Goal: Information Seeking & Learning: Learn about a topic

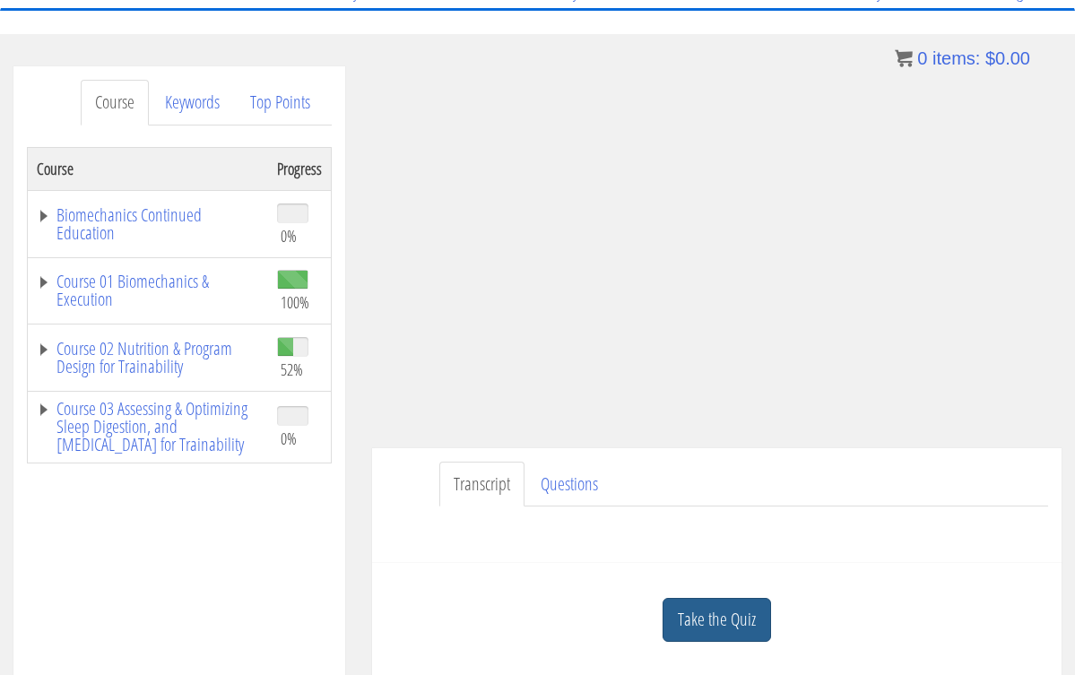
click at [719, 606] on link "Take the Quiz" at bounding box center [717, 620] width 109 height 44
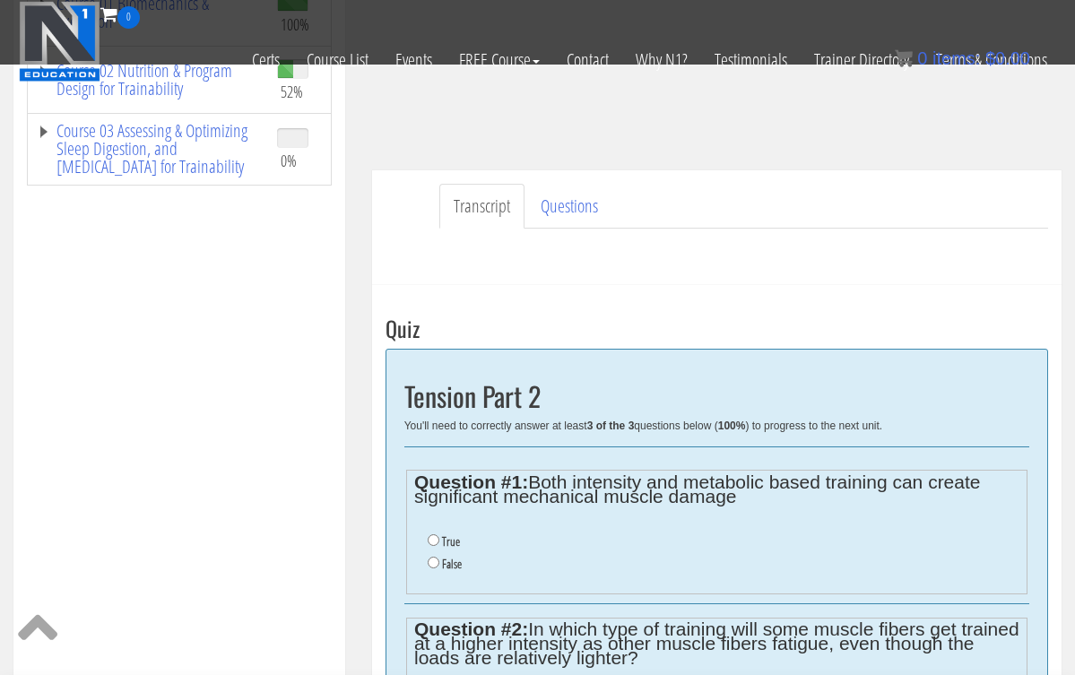
scroll to position [350, 0]
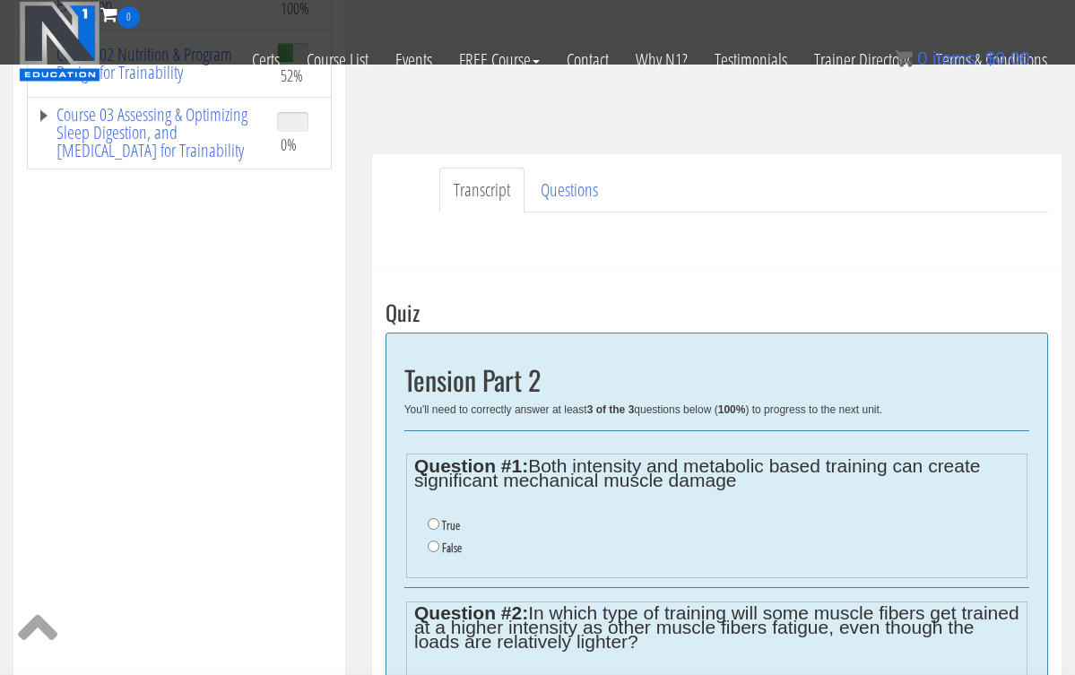
click at [434, 544] on input "False" at bounding box center [434, 547] width 12 height 12
radio input "true"
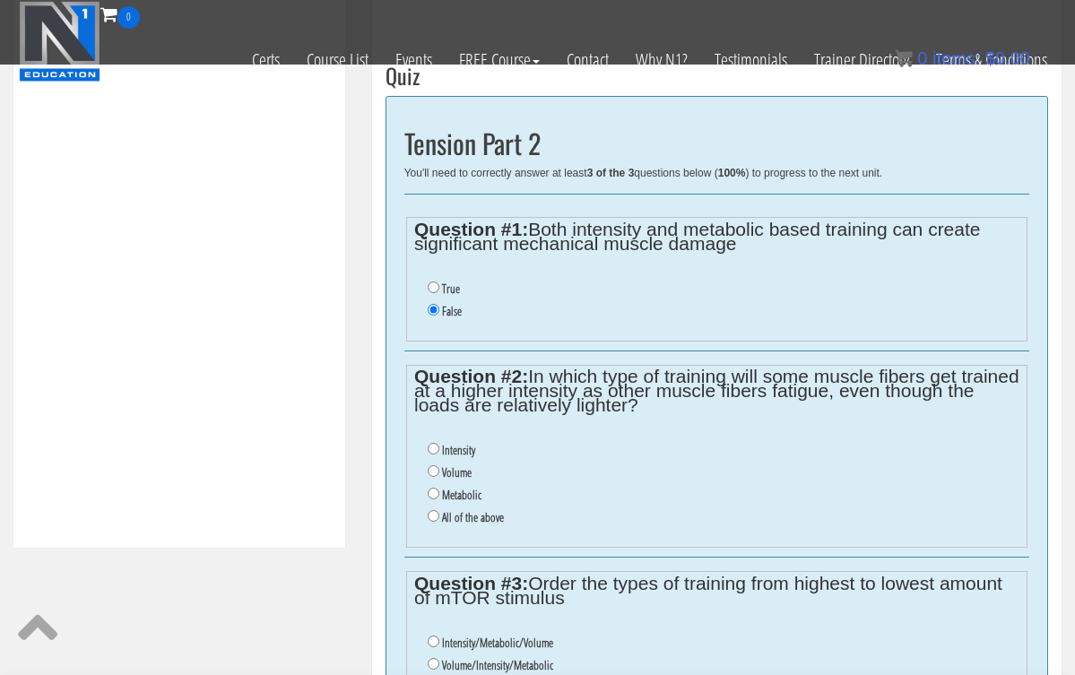
scroll to position [587, 0]
click at [433, 487] on input "Metabolic" at bounding box center [434, 493] width 12 height 12
radio input "true"
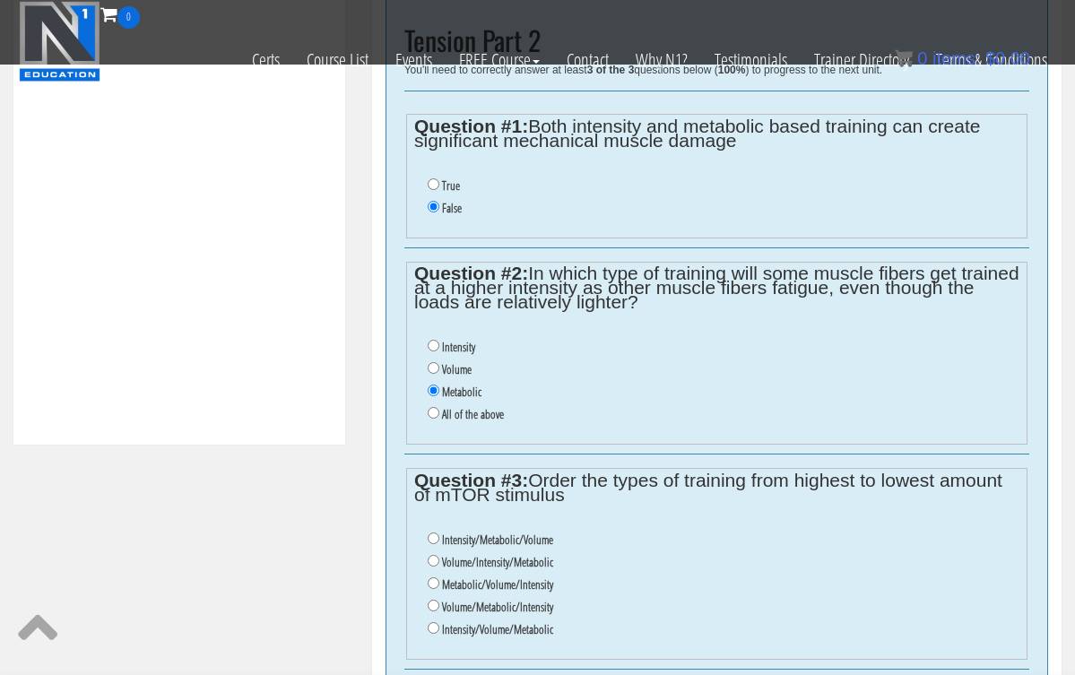
scroll to position [693, 0]
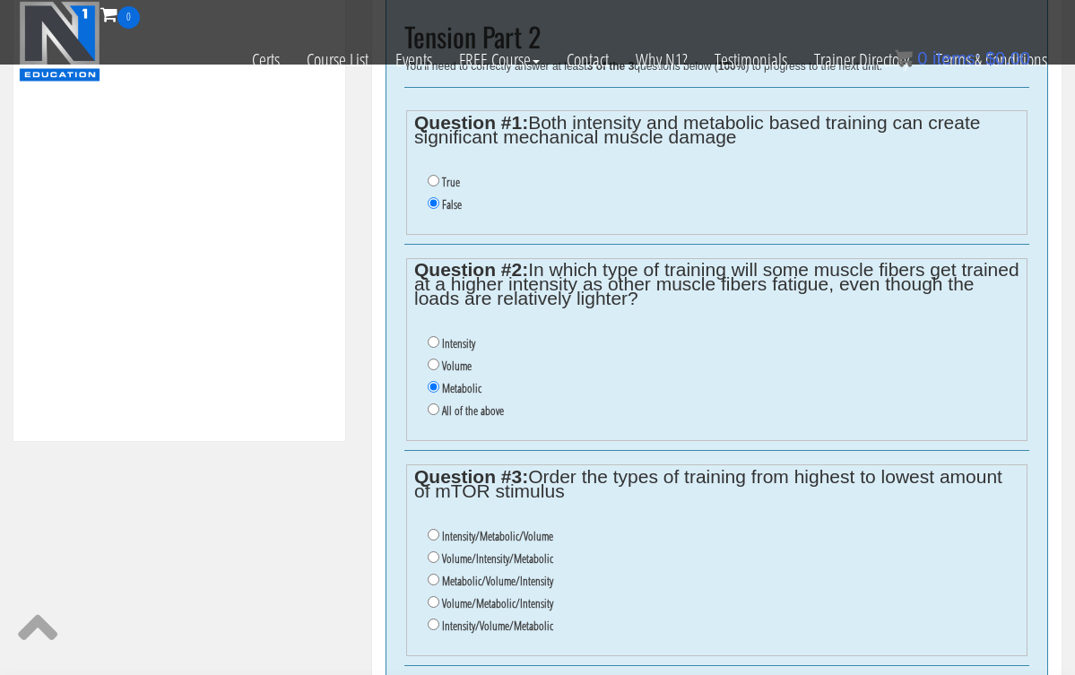
click at [435, 552] on input "Volume/Intensity/Metabolic" at bounding box center [434, 558] width 12 height 12
radio input "true"
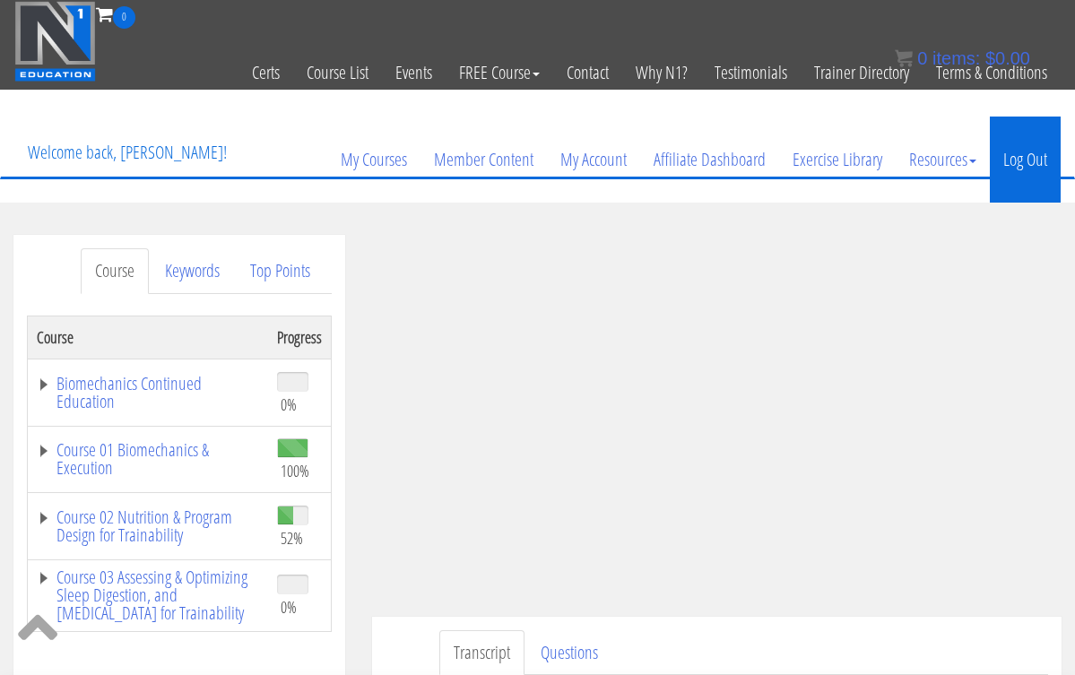
click at [1022, 160] on link "Log Out" at bounding box center [1025, 160] width 71 height 86
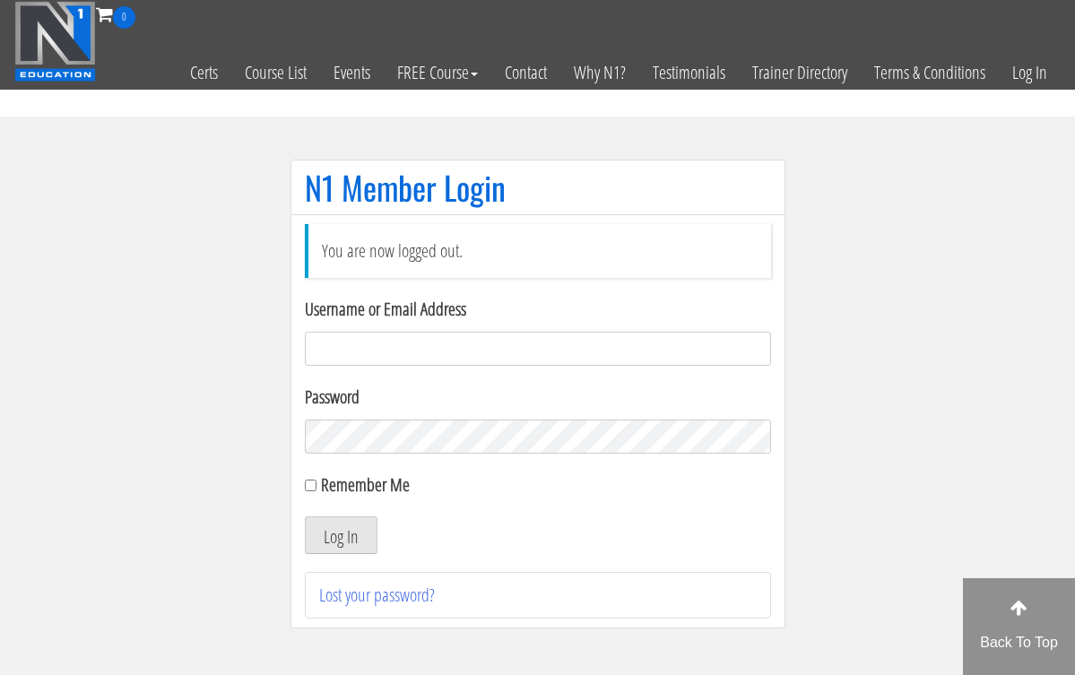
type input "hillary432@hotmail.com"
click at [340, 535] on button "Log In" at bounding box center [341, 536] width 73 height 38
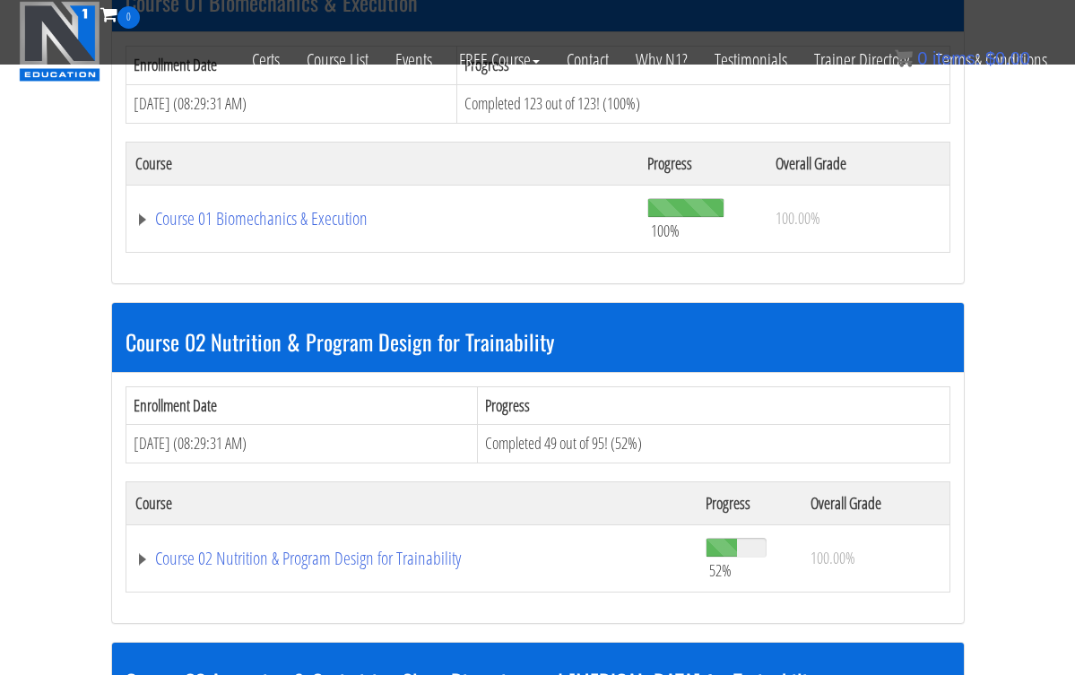
scroll to position [623, 0]
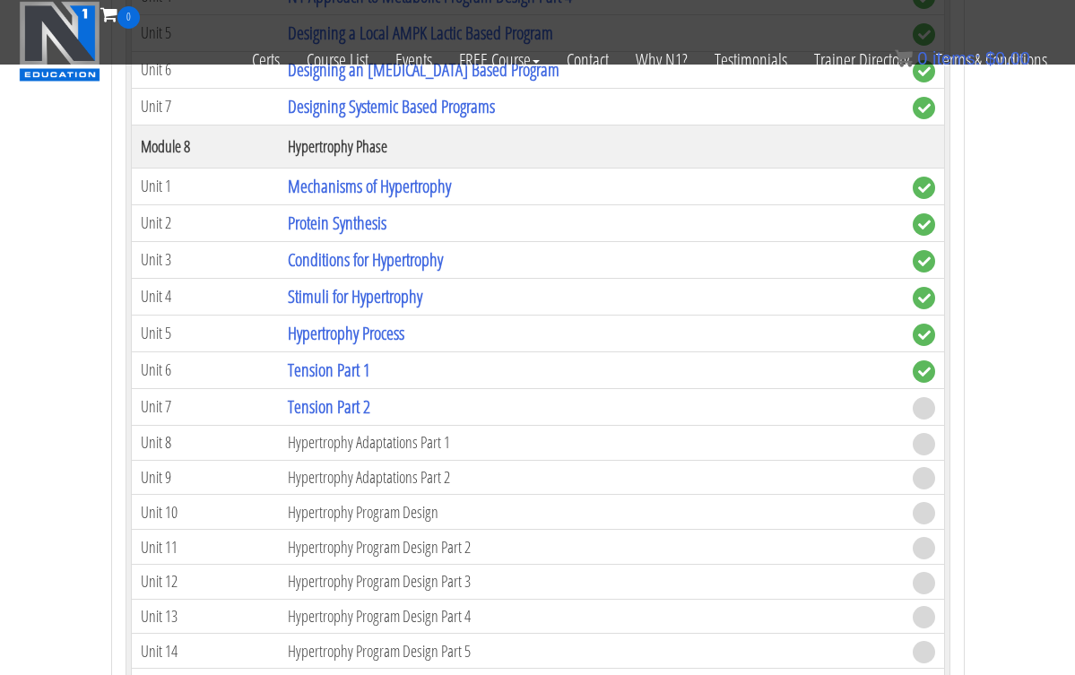
scroll to position [3016, 0]
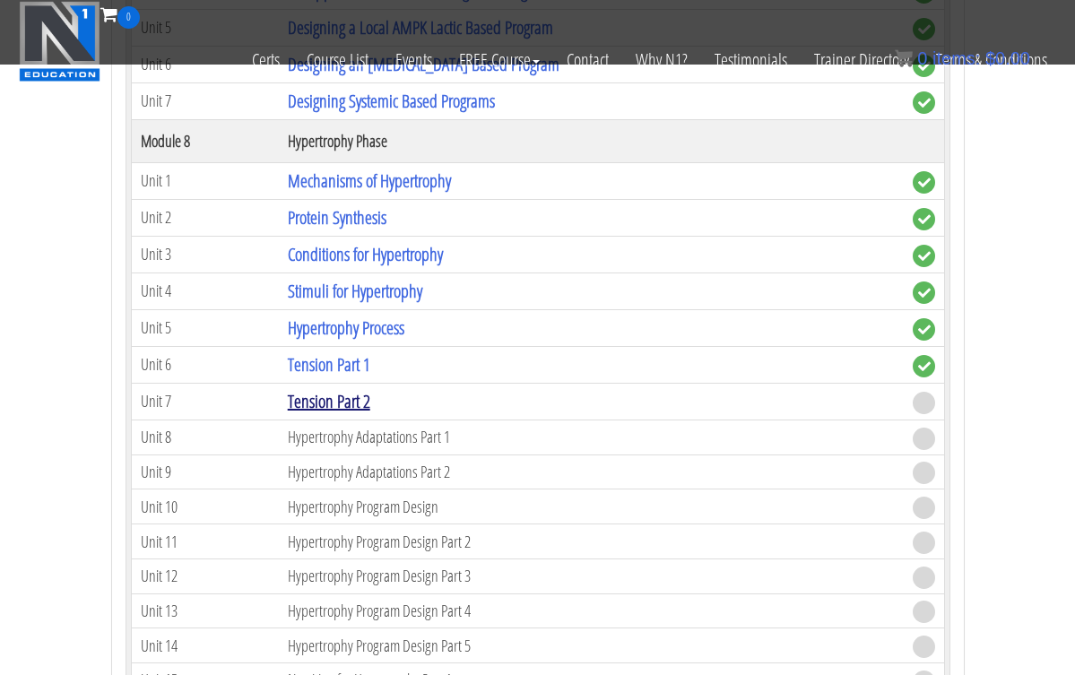
click at [361, 393] on link "Tension Part 2" at bounding box center [329, 401] width 83 height 24
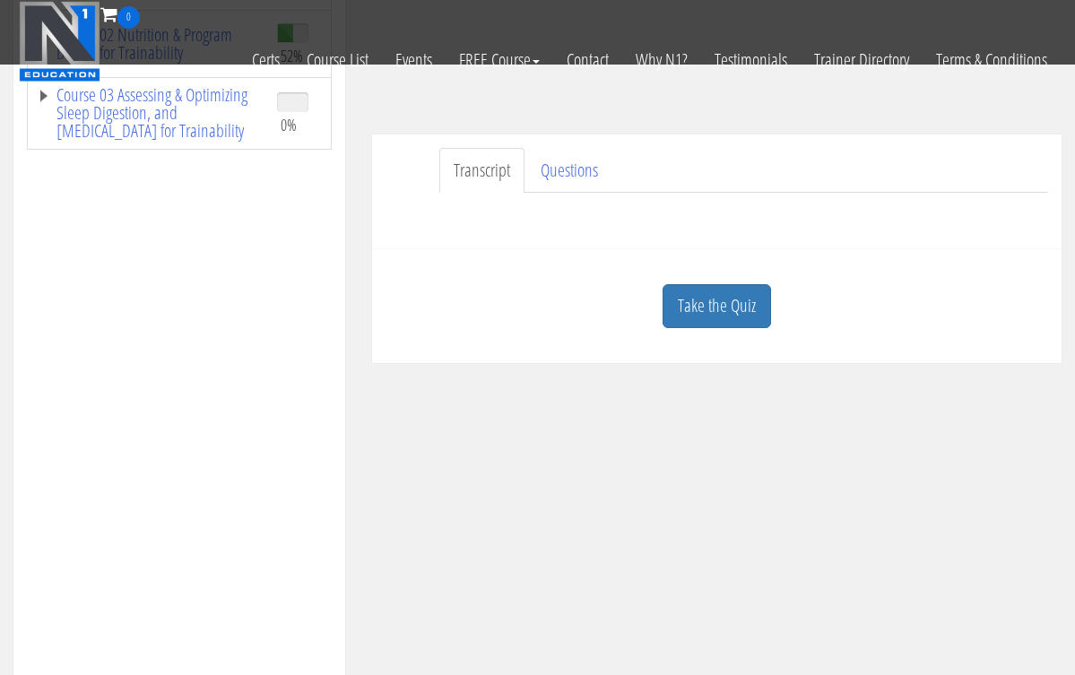
scroll to position [387, 0]
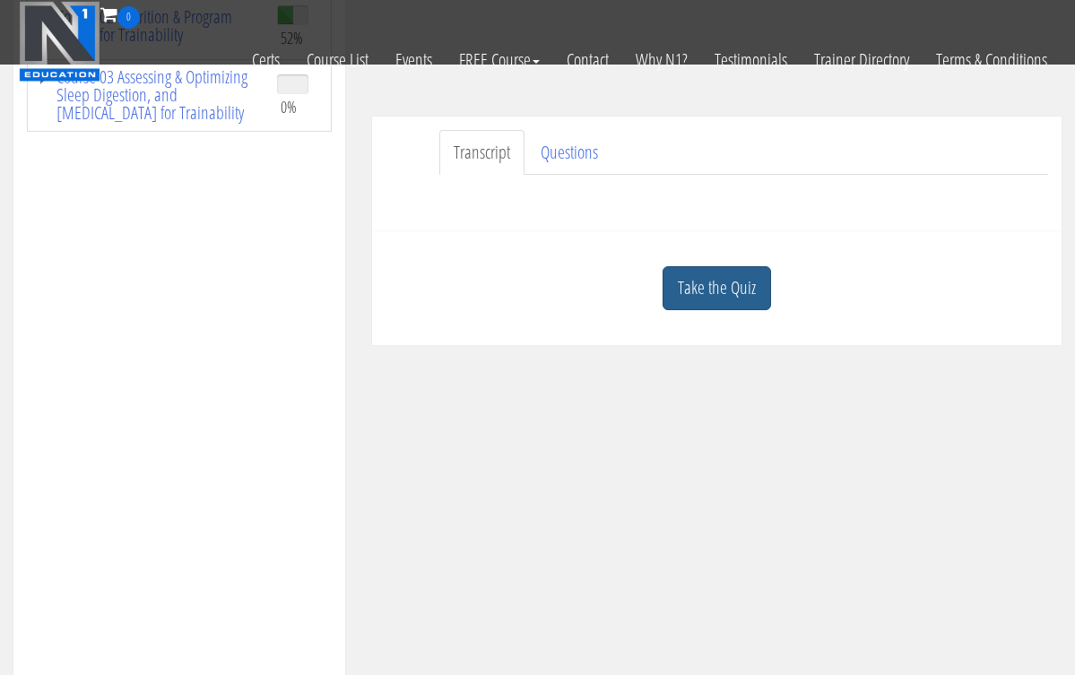
click at [747, 287] on link "Take the Quiz" at bounding box center [717, 288] width 109 height 44
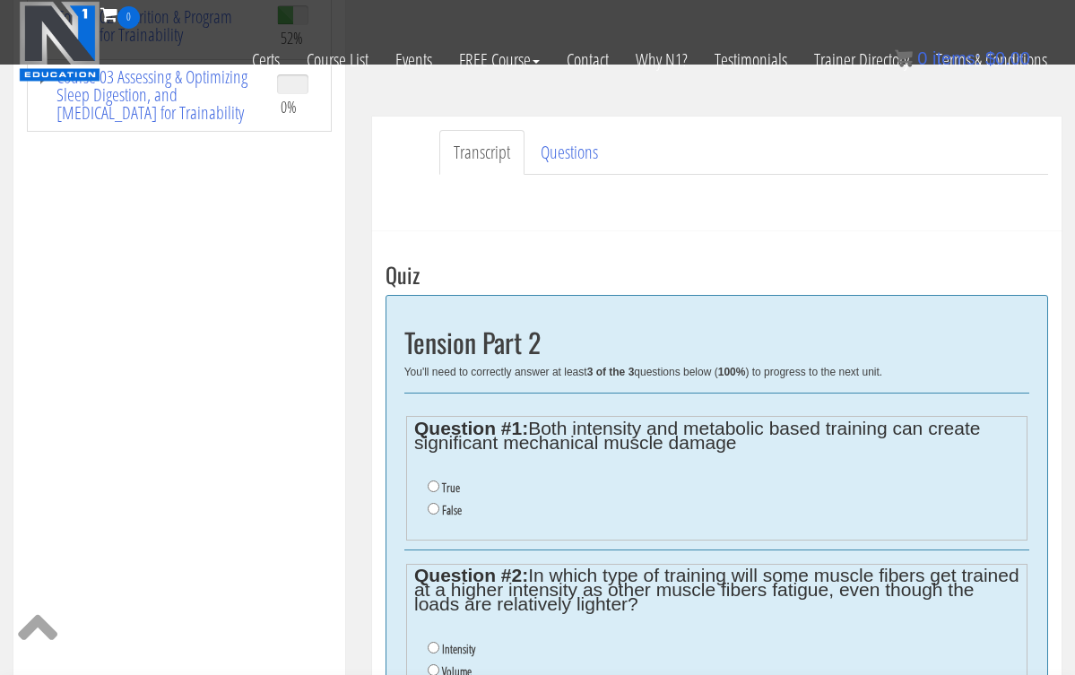
click at [432, 504] on input "False" at bounding box center [434, 509] width 12 height 12
radio input "true"
click at [432, 504] on input "False" at bounding box center [434, 509] width 12 height 12
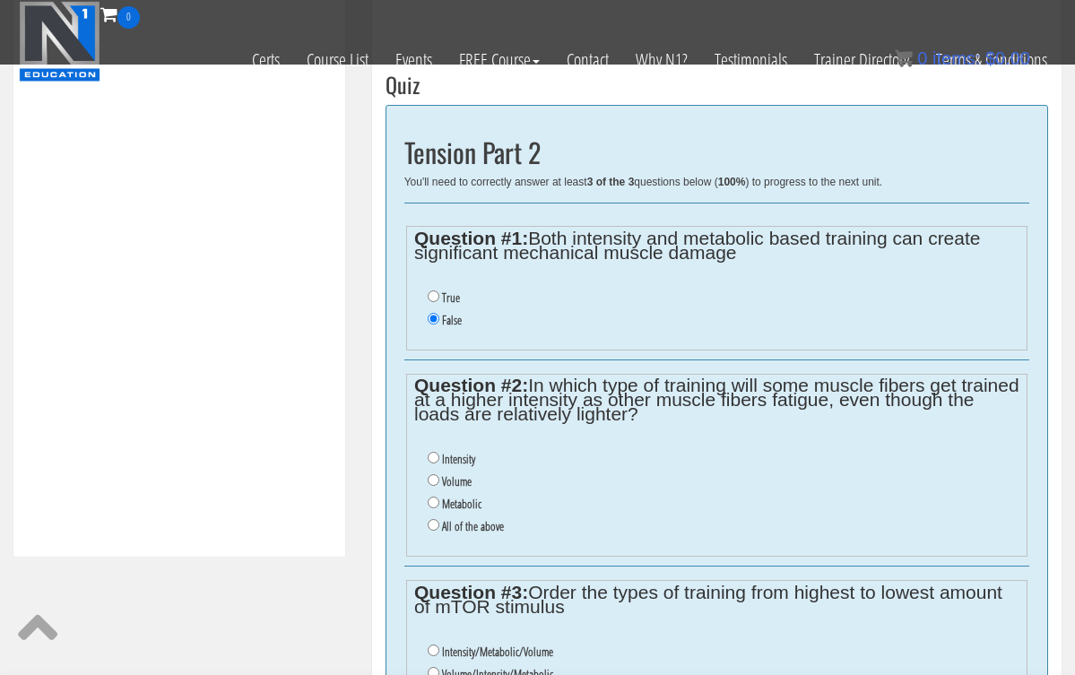
scroll to position [582, 0]
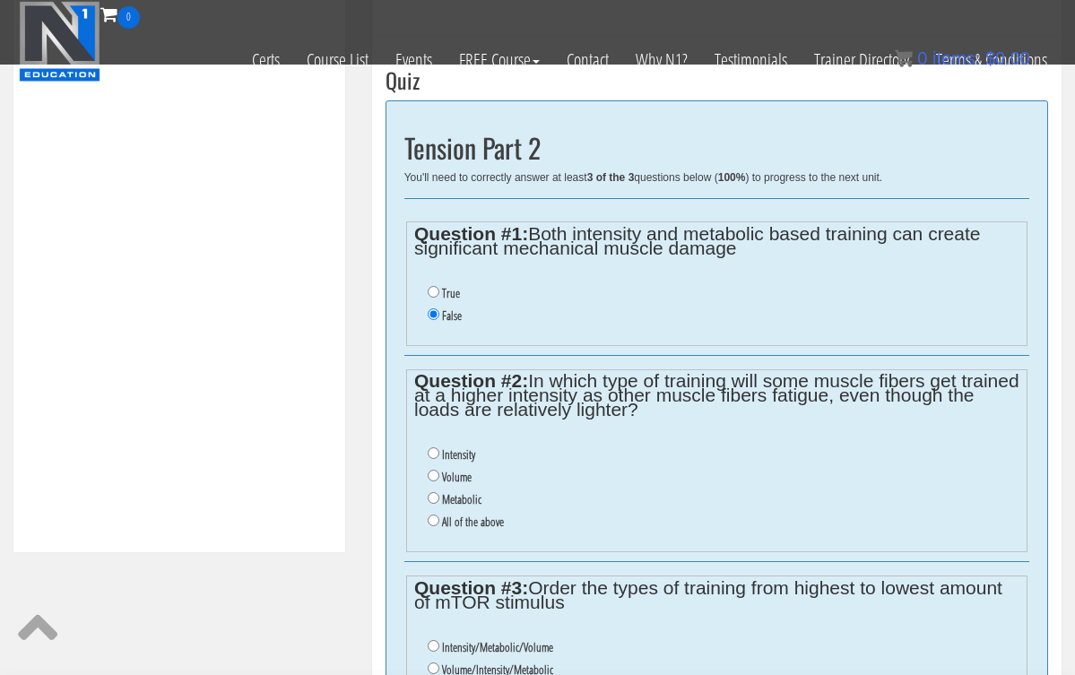
click at [433, 492] on input "Metabolic" at bounding box center [434, 498] width 12 height 12
radio input "true"
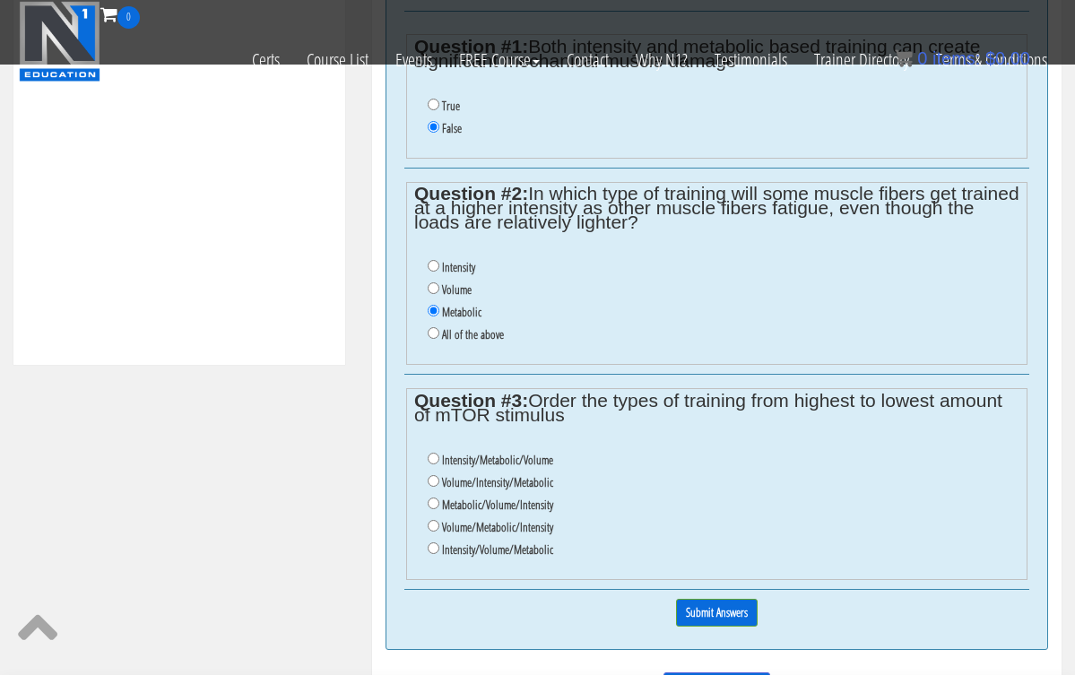
scroll to position [773, 0]
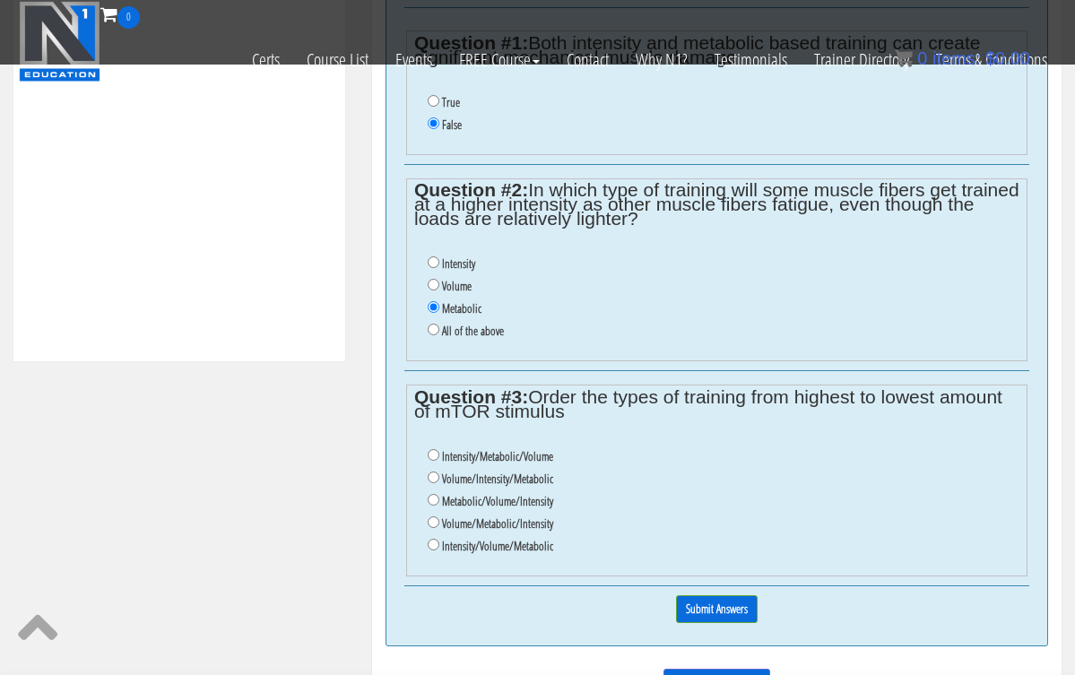
click at [432, 472] on input "Volume/Intensity/Metabolic" at bounding box center [434, 478] width 12 height 12
radio input "true"
click at [693, 596] on input "Submit Answers" at bounding box center [717, 610] width 82 height 28
click at [693, 587] on div "0% Submit Answers" at bounding box center [716, 610] width 625 height 46
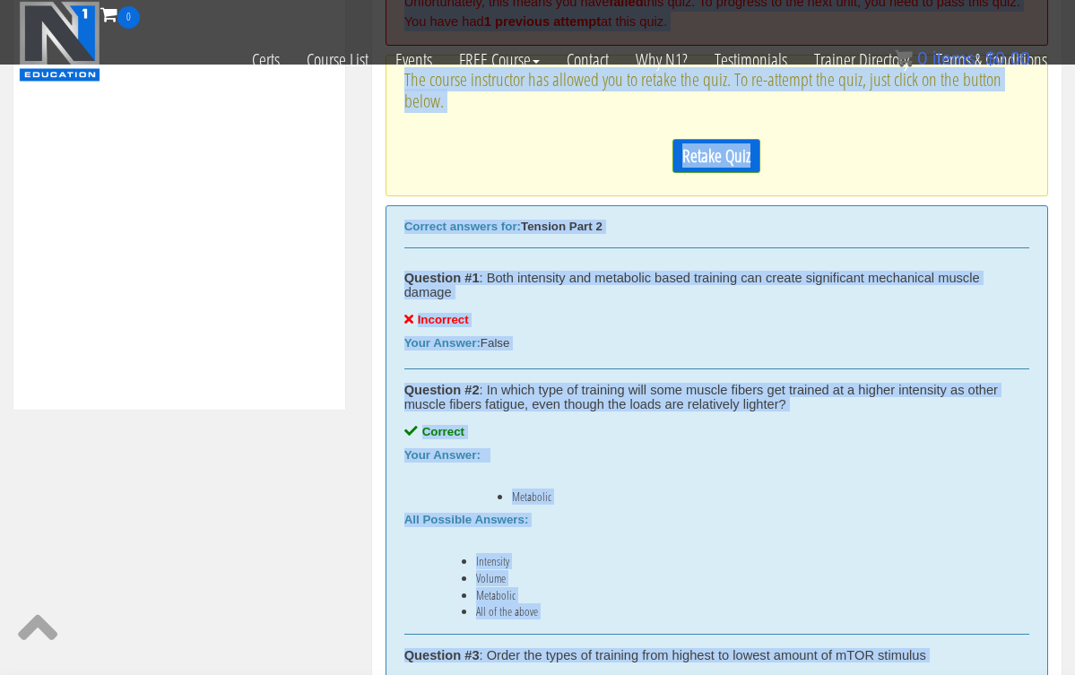
scroll to position [719, 0]
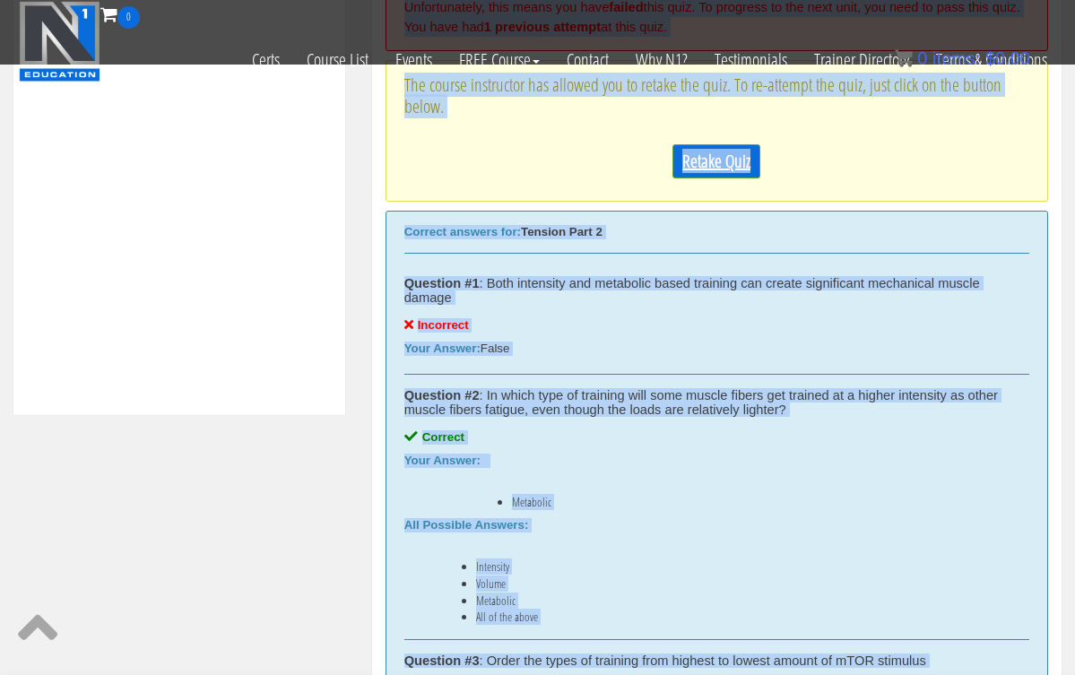
click at [743, 165] on link "Retake Quiz" at bounding box center [717, 161] width 88 height 34
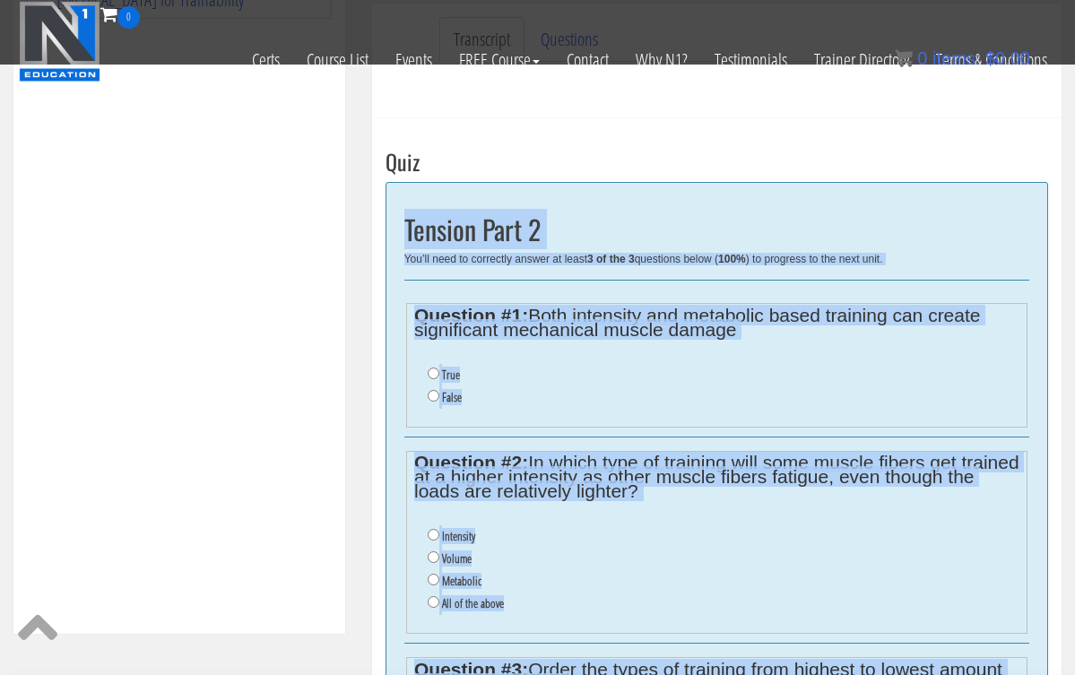
scroll to position [502, 0]
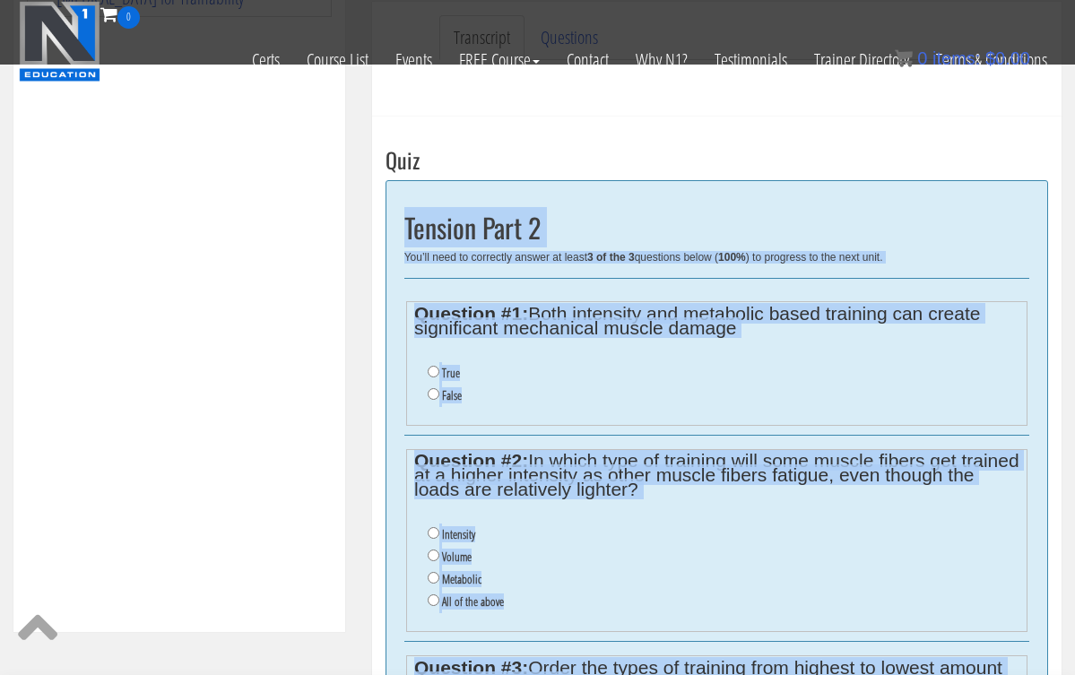
click at [437, 368] on input "True" at bounding box center [434, 372] width 12 height 12
radio input "true"
click at [434, 572] on input "Metabolic" at bounding box center [434, 578] width 12 height 12
radio input "true"
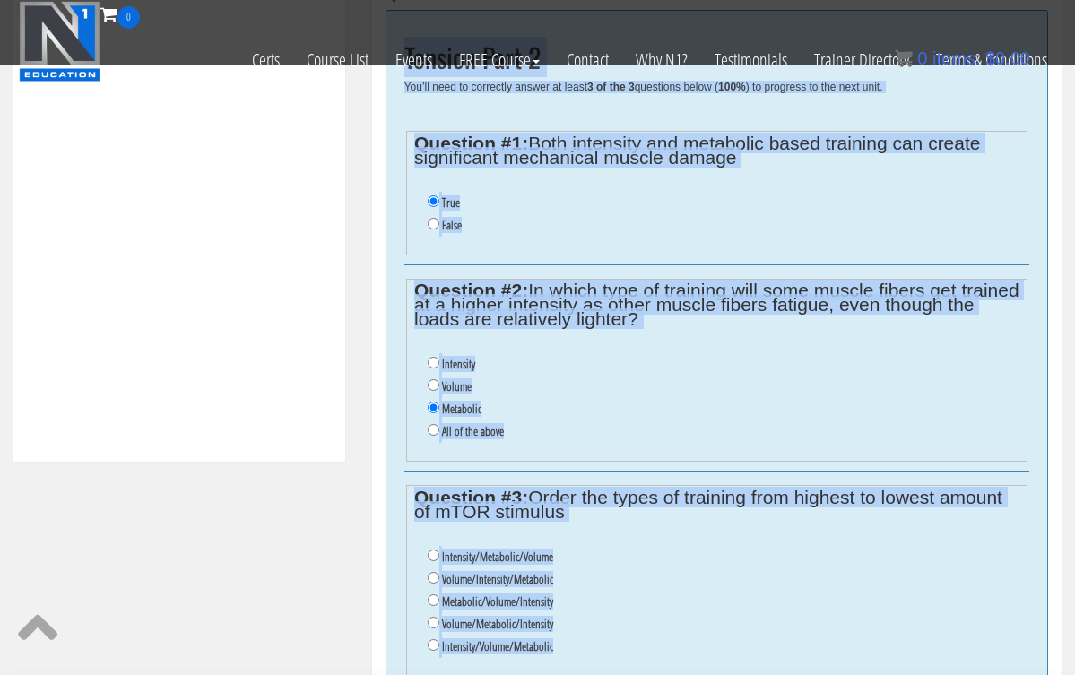
scroll to position [679, 0]
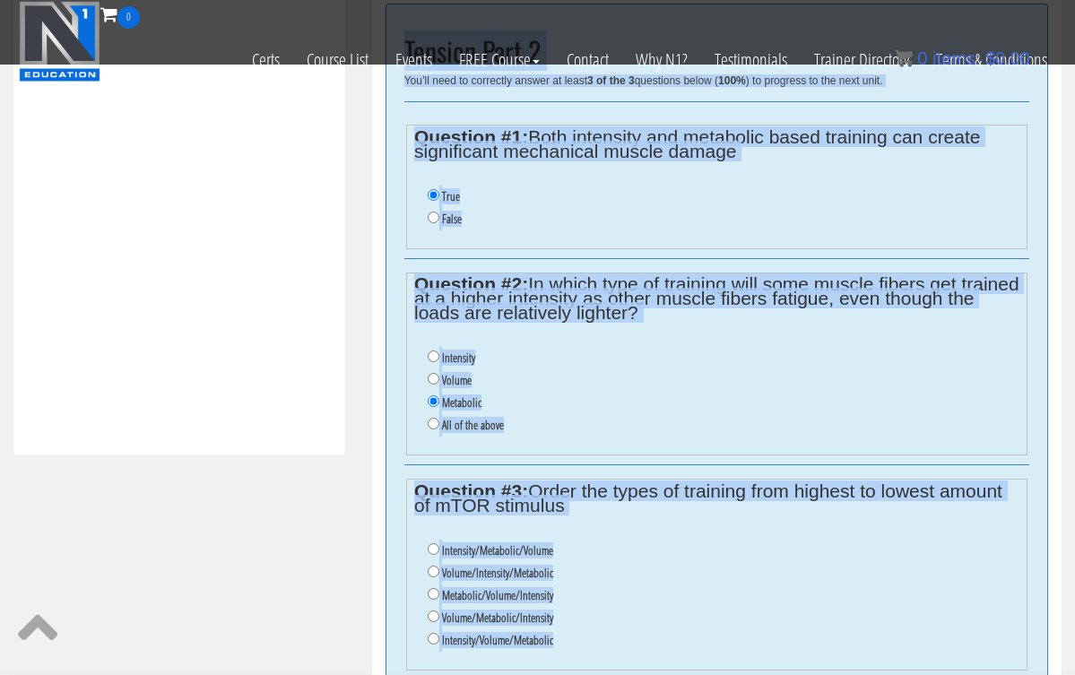
click at [433, 566] on input "Volume/Intensity/Metabolic" at bounding box center [434, 572] width 12 height 12
radio input "true"
click at [433, 566] on input "Volume/Intensity/Metabolic" at bounding box center [434, 572] width 12 height 12
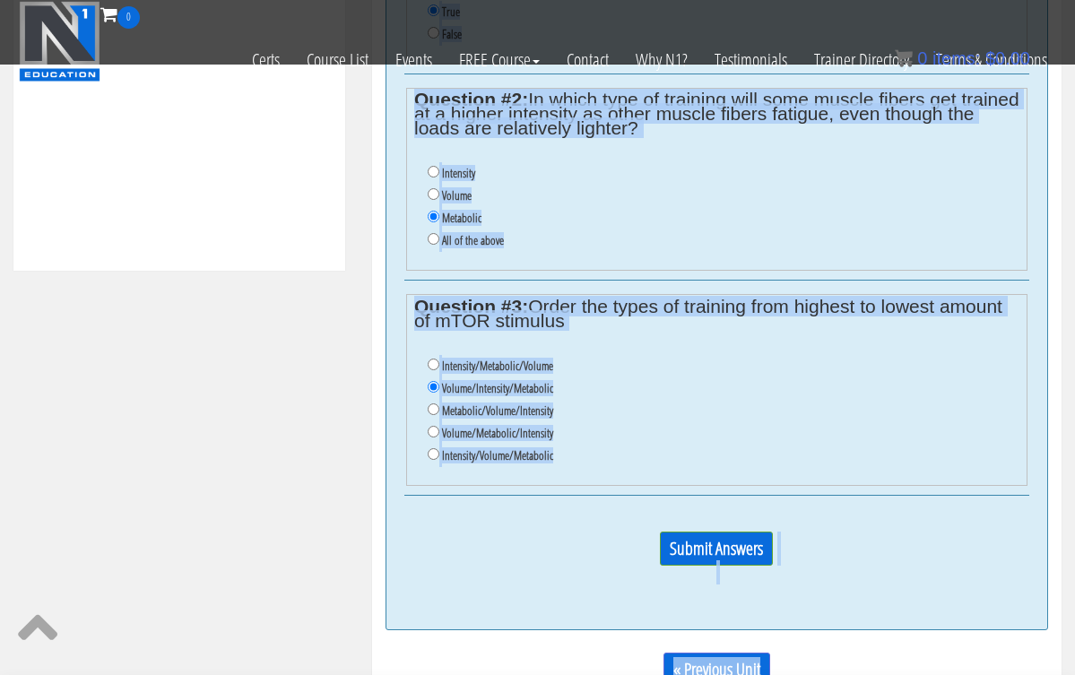
scroll to position [865, 0]
click at [749, 531] on input "Submit Answers" at bounding box center [716, 548] width 113 height 34
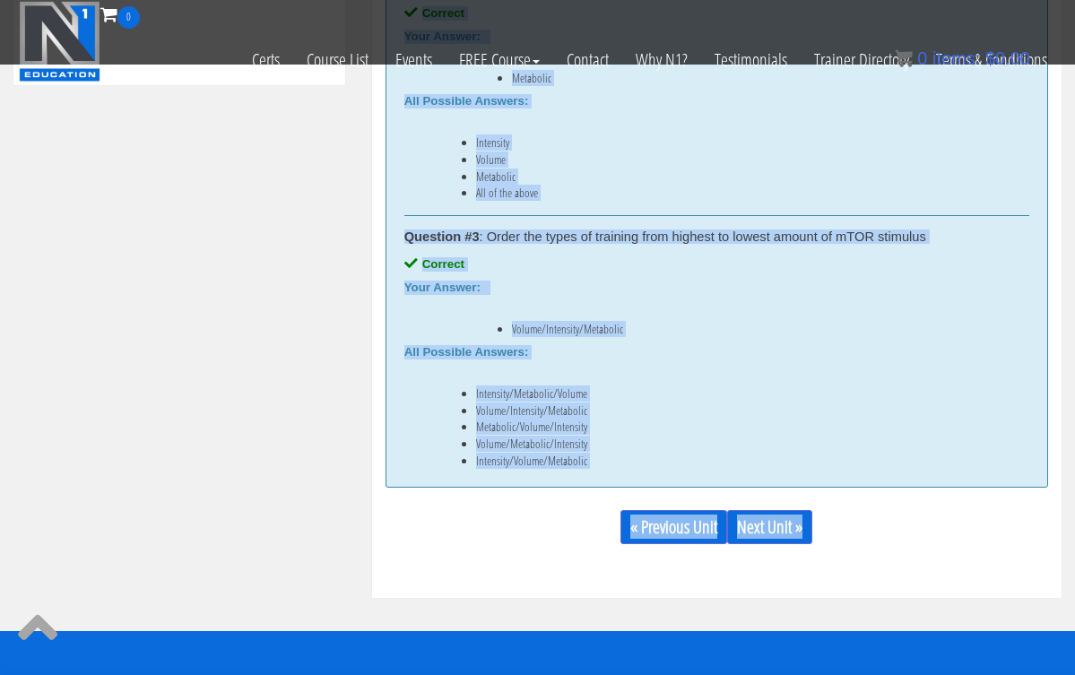
scroll to position [1056, 0]
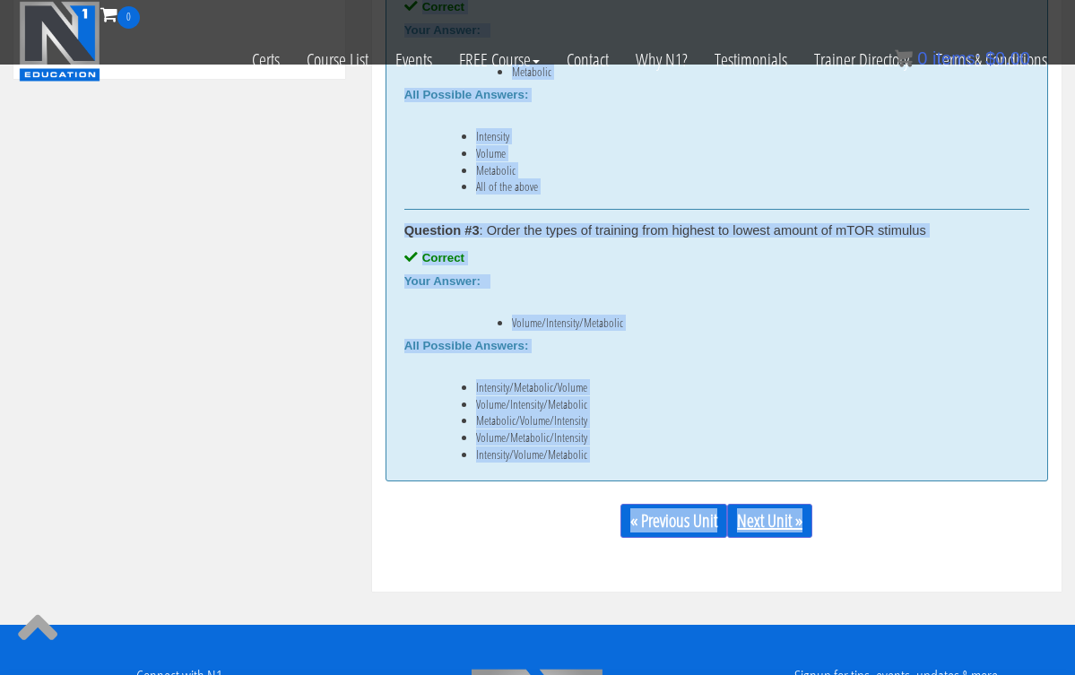
click at [793, 509] on link "Next Unit »" at bounding box center [769, 521] width 85 height 34
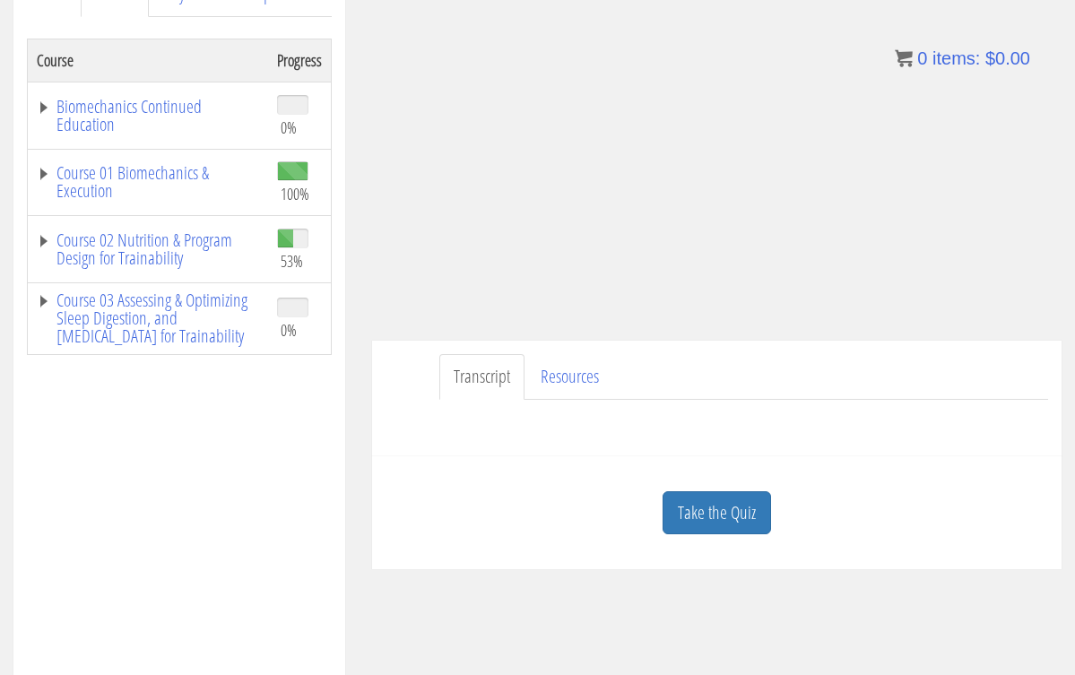
scroll to position [276, 0]
click at [708, 515] on link "Take the Quiz" at bounding box center [717, 514] width 109 height 44
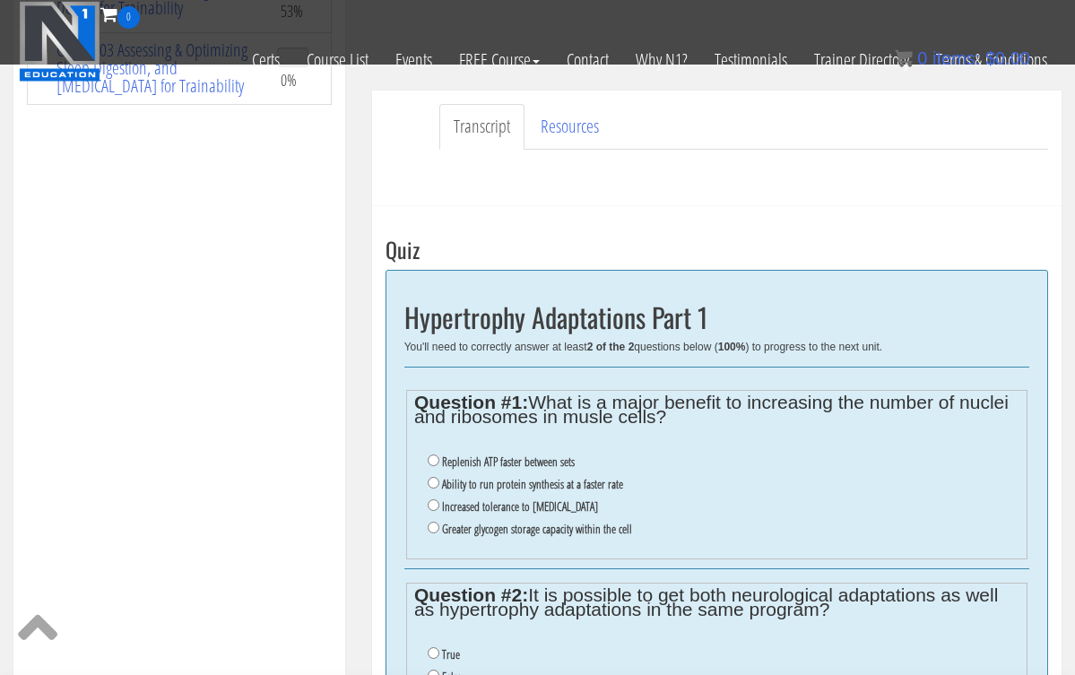
scroll to position [421, 0]
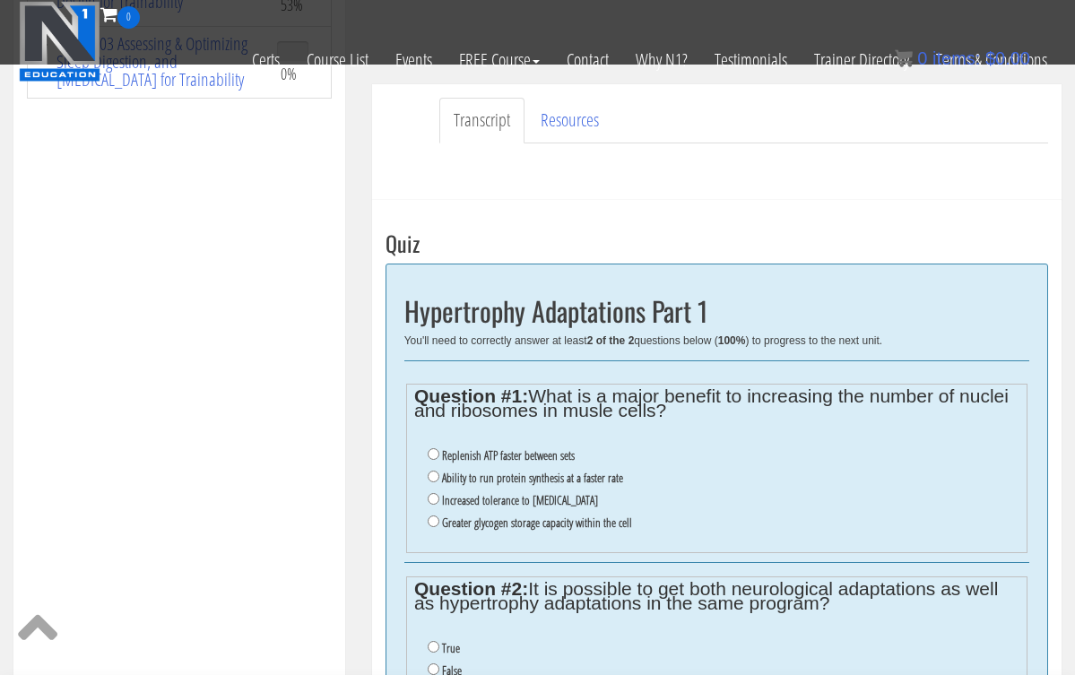
click at [435, 474] on input "Ability to run protein synthesis at a faster rate" at bounding box center [434, 477] width 12 height 12
radio input "true"
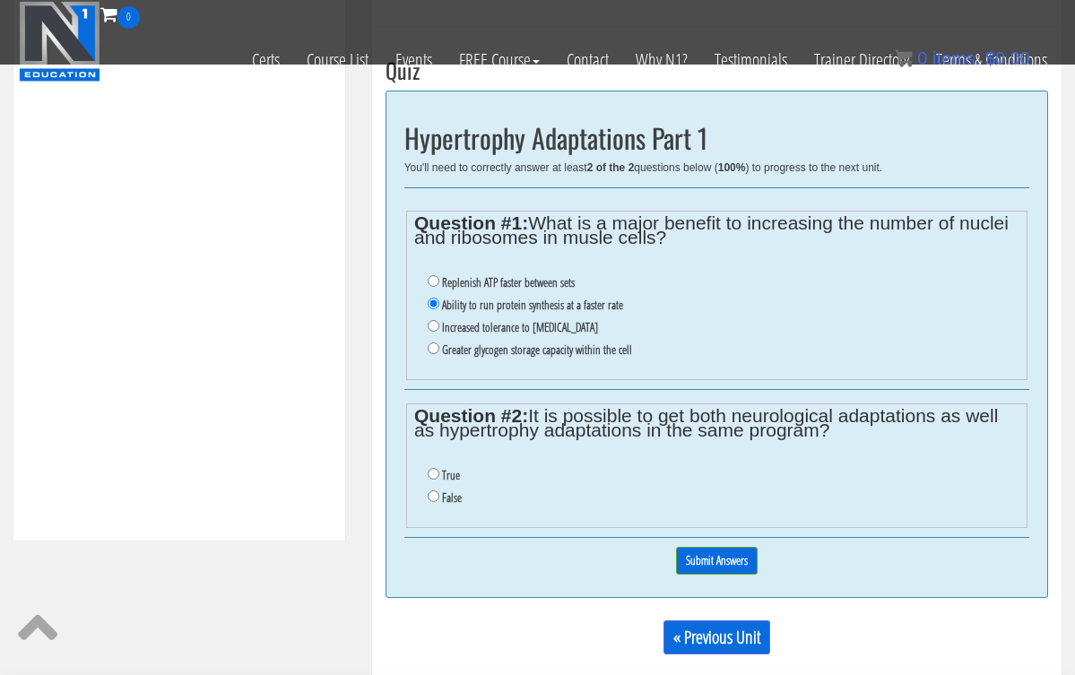
scroll to position [600, 0]
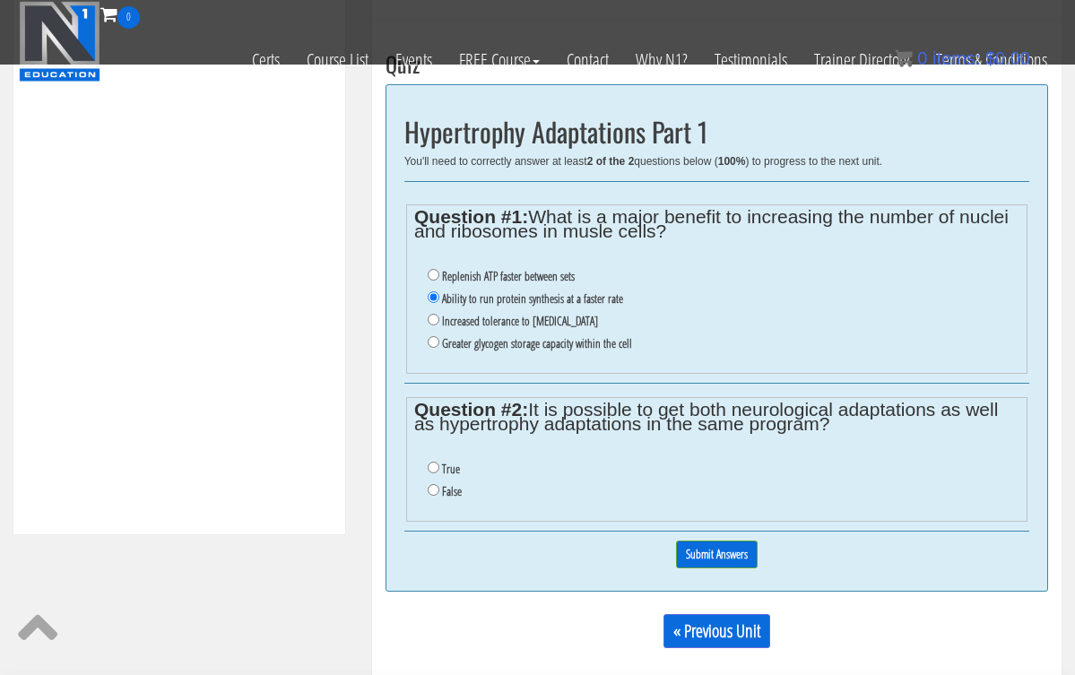
click at [431, 462] on input "True" at bounding box center [434, 468] width 12 height 12
radio input "true"
click at [431, 462] on input "True" at bounding box center [434, 468] width 12 height 12
click at [720, 541] on input "Submit Answers" at bounding box center [717, 555] width 82 height 28
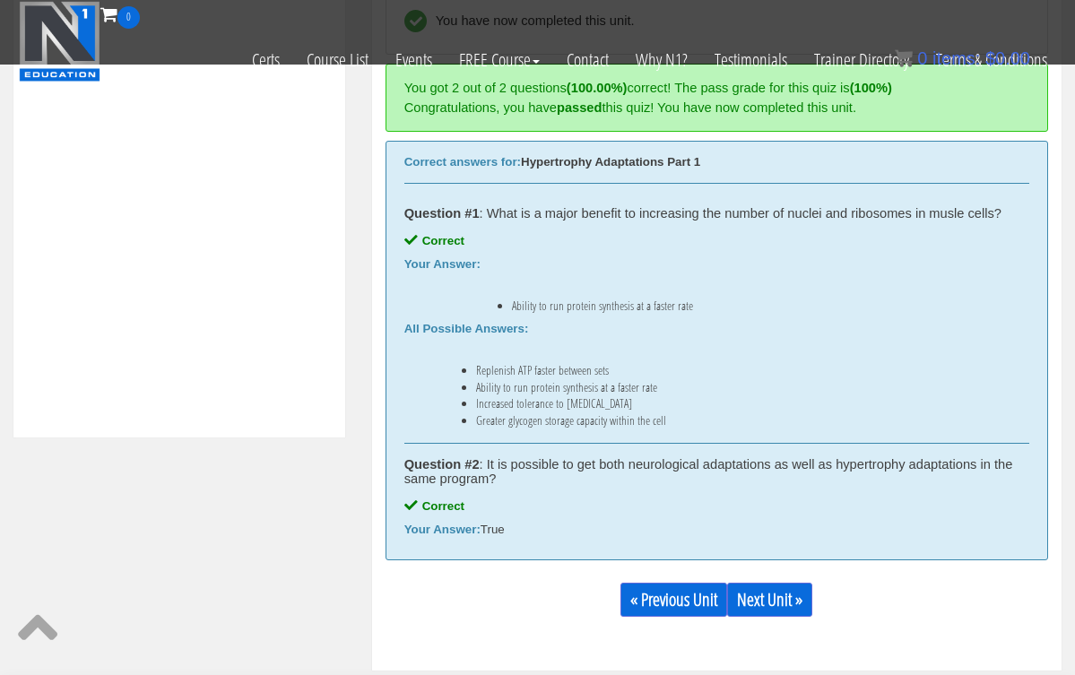
scroll to position [700, 0]
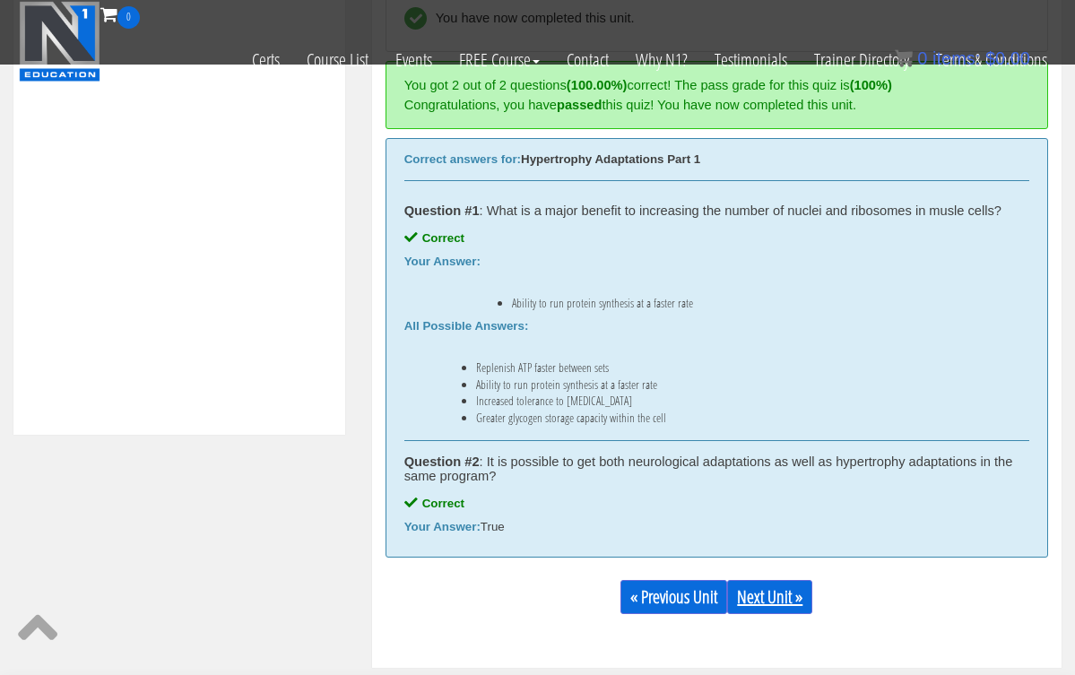
click at [759, 596] on link "Next Unit »" at bounding box center [769, 597] width 85 height 34
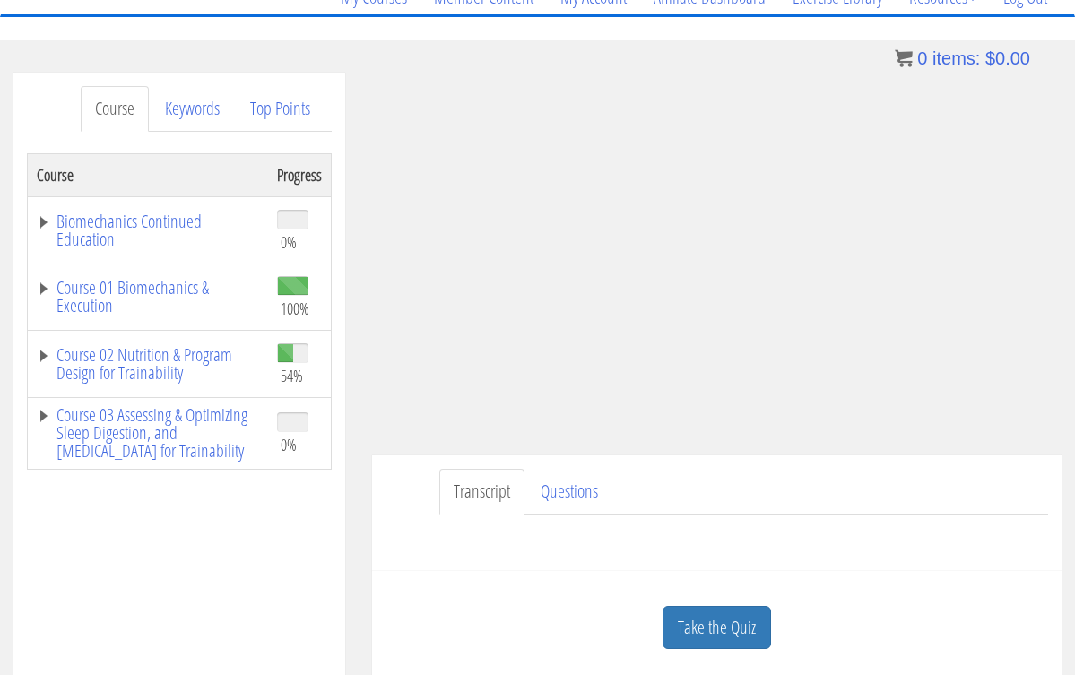
scroll to position [175, 0]
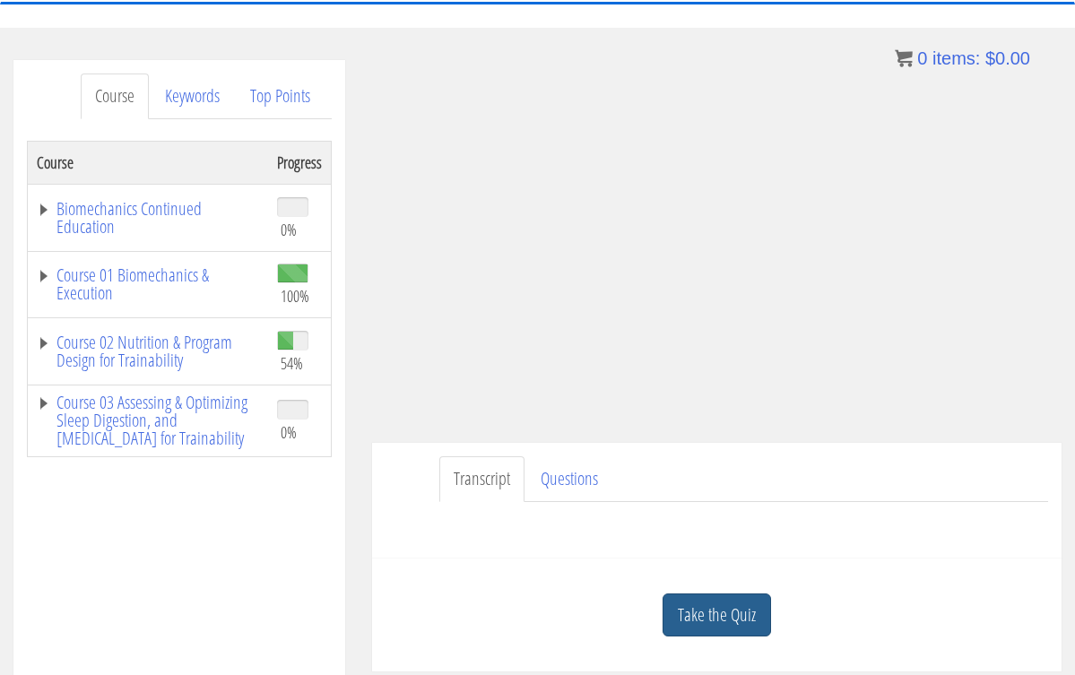
click at [742, 623] on link "Take the Quiz" at bounding box center [717, 616] width 109 height 44
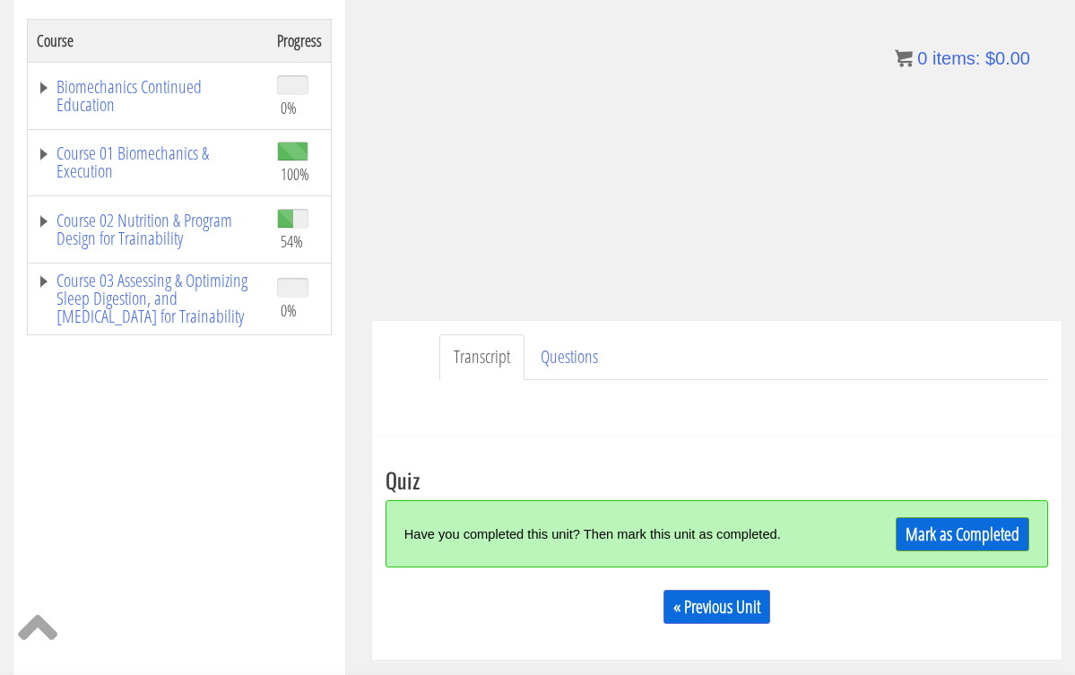
scroll to position [300, 0]
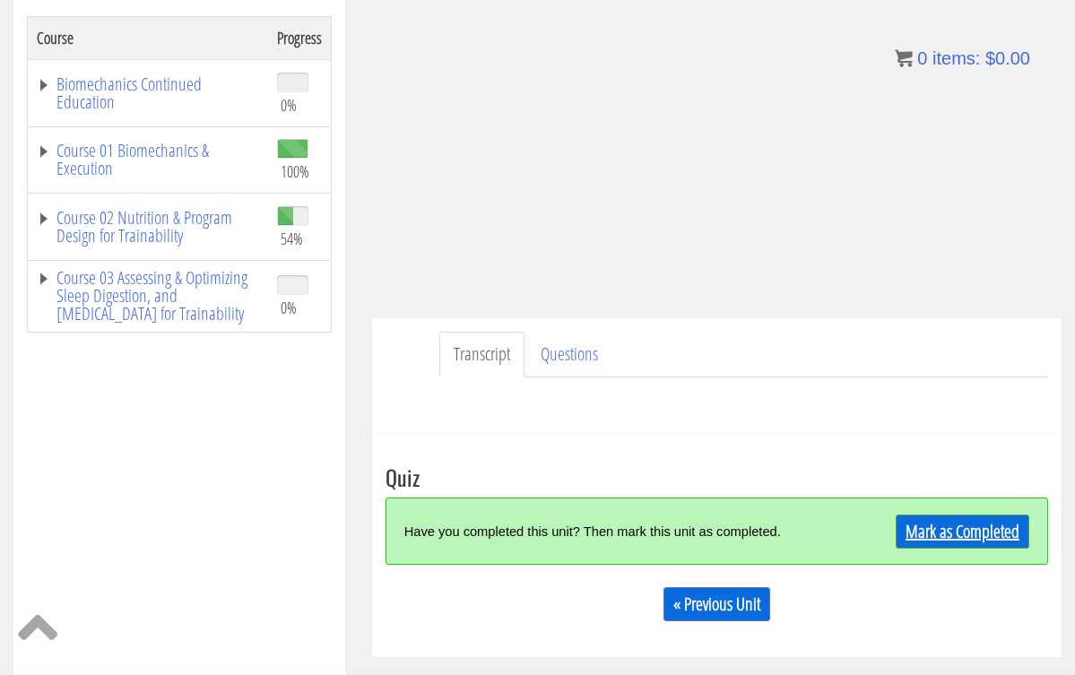
click at [918, 526] on link "Mark as Completed" at bounding box center [963, 532] width 134 height 34
